Goal: Information Seeking & Learning: Learn about a topic

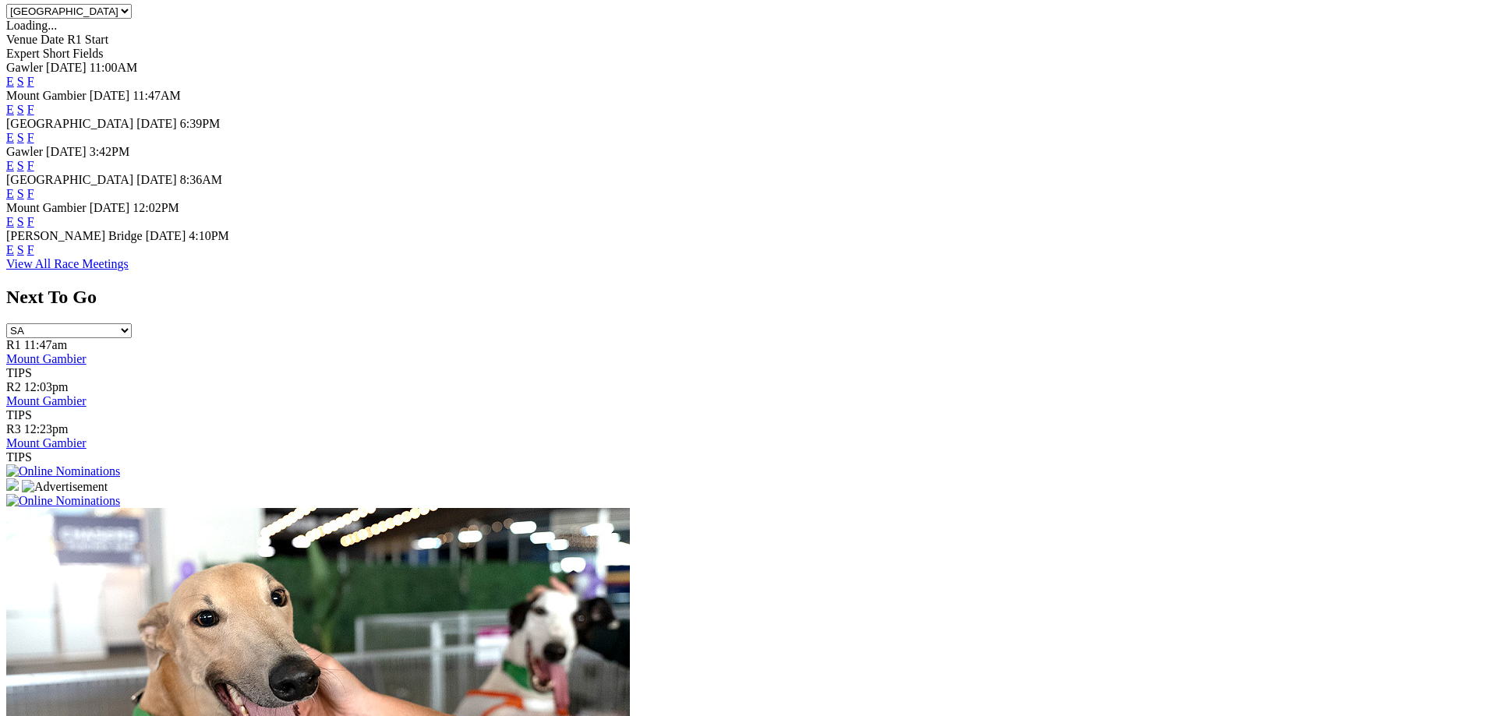
scroll to position [843, 0]
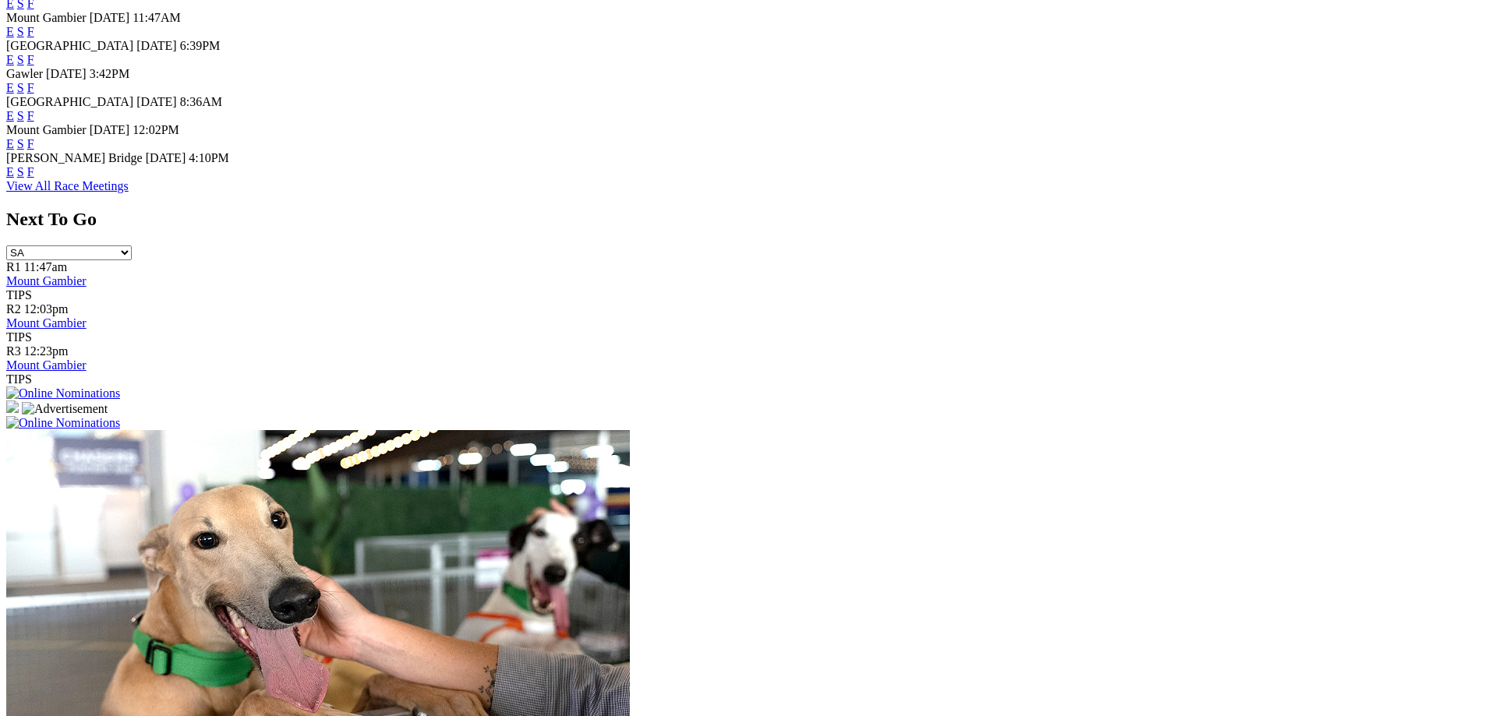
click at [14, 178] on link "E" at bounding box center [10, 171] width 8 height 13
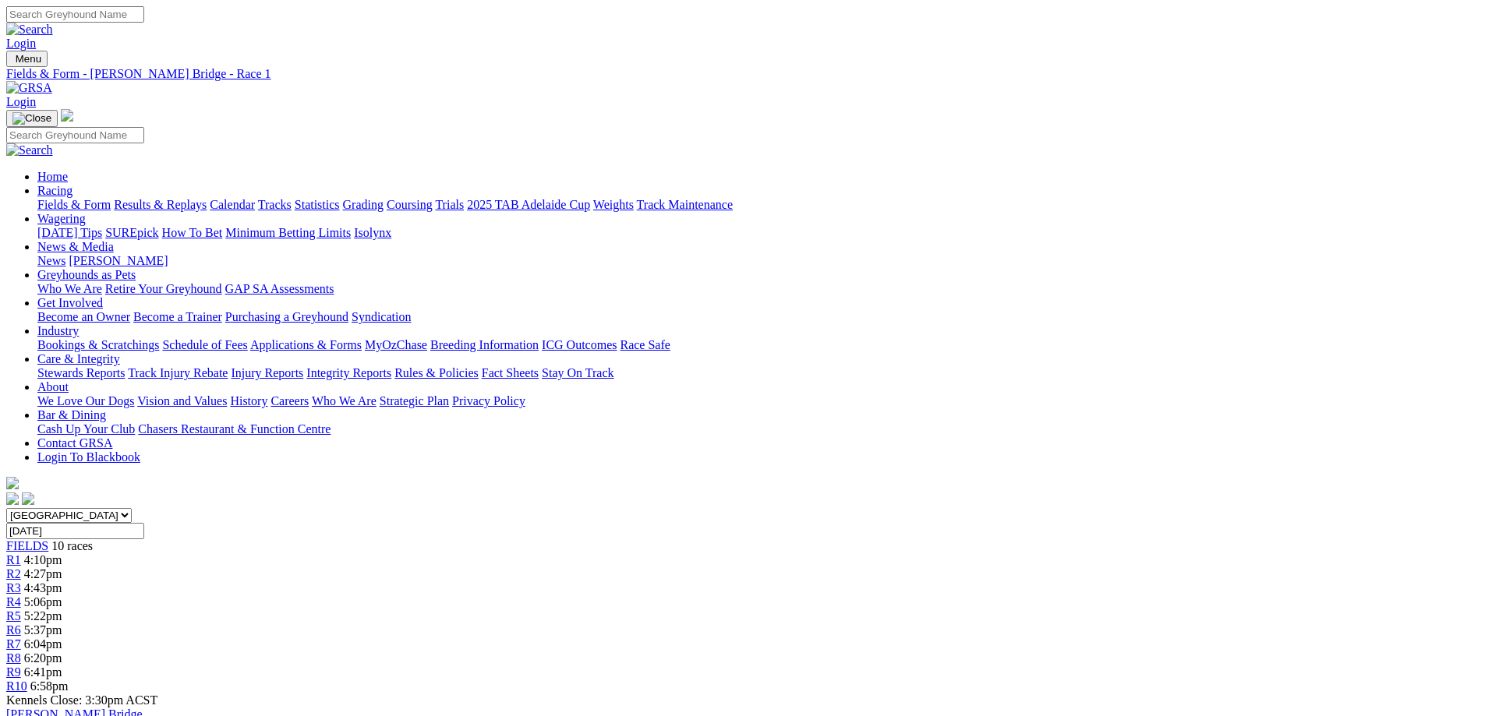
click at [69, 680] on span "6:58pm" at bounding box center [49, 686] width 38 height 13
